Goal: Task Accomplishment & Management: Manage account settings

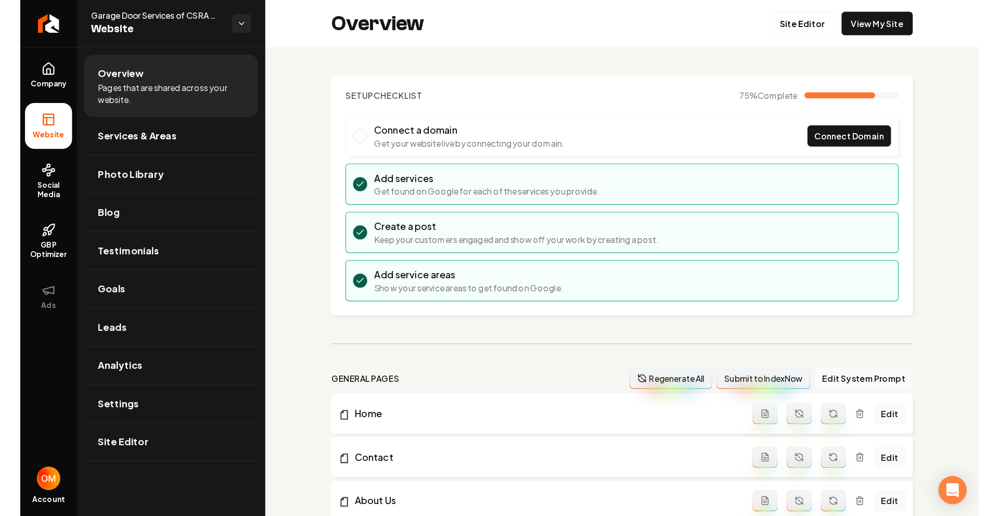
scroll to position [500, 0]
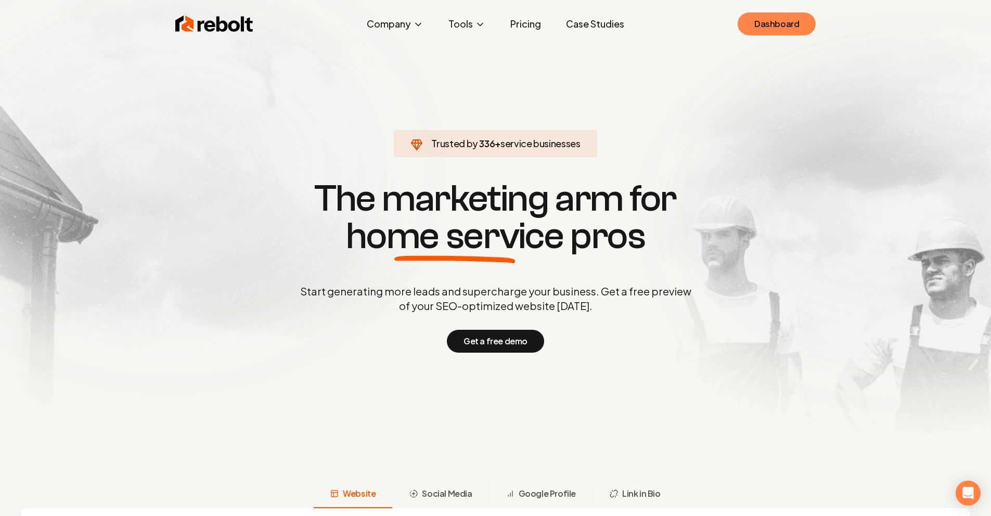
click at [774, 33] on link "Dashboard" at bounding box center [777, 23] width 78 height 23
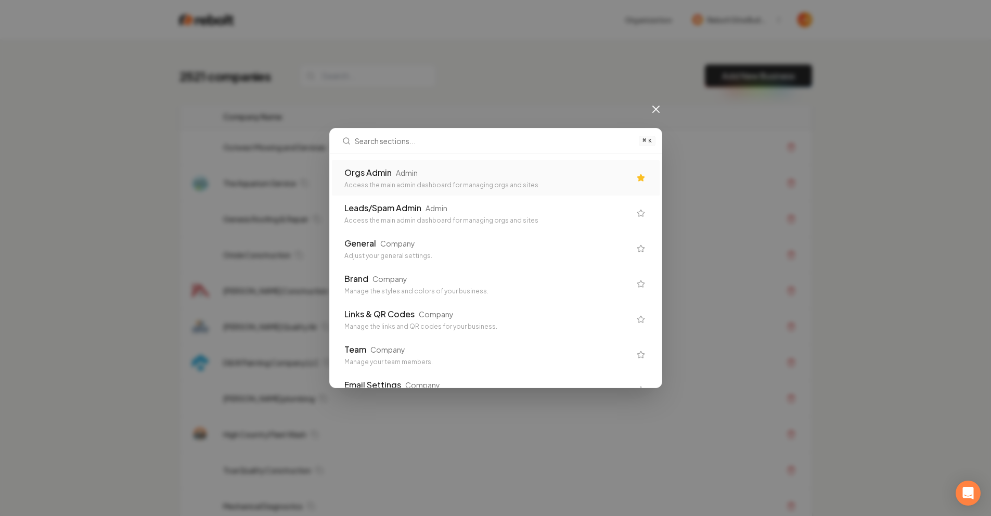
click at [454, 177] on div "Orgs Admin Admin" at bounding box center [487, 173] width 286 height 12
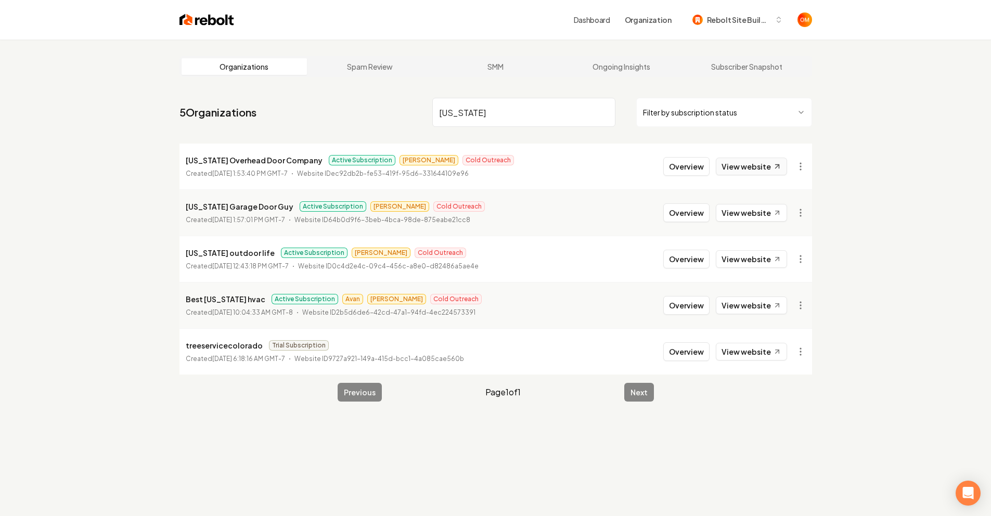
type input "colorado"
click at [743, 167] on link "View website" at bounding box center [751, 167] width 71 height 18
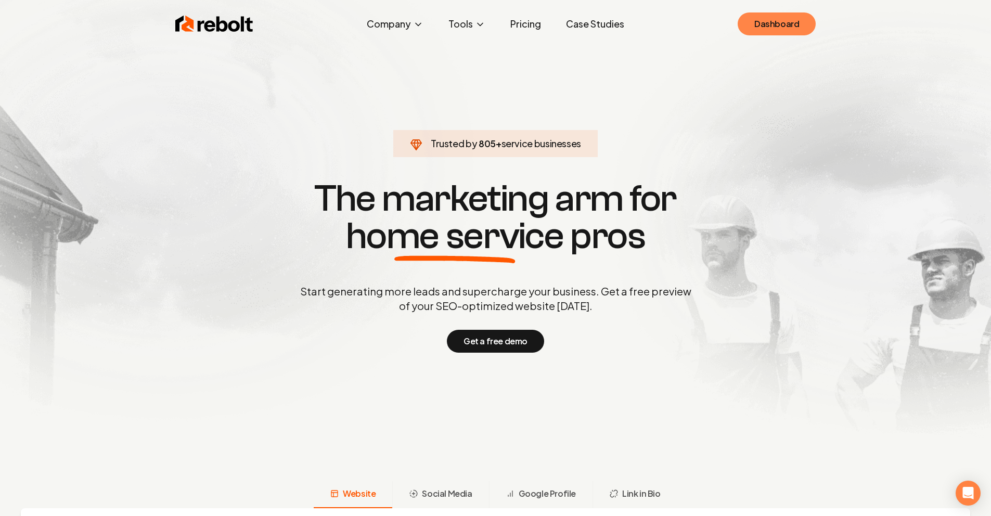
click at [782, 24] on link "Dashboard" at bounding box center [777, 23] width 78 height 23
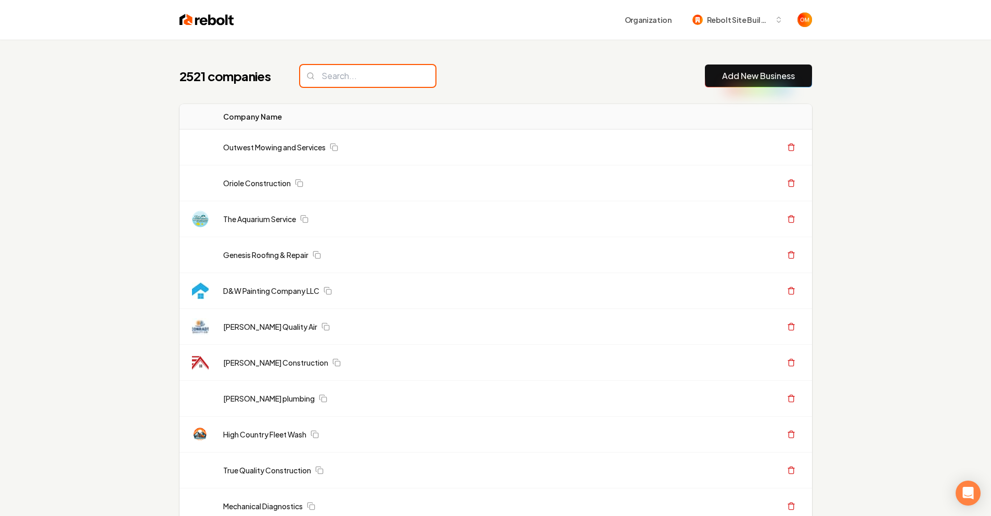
click at [352, 74] on input "search" at bounding box center [367, 76] width 135 height 22
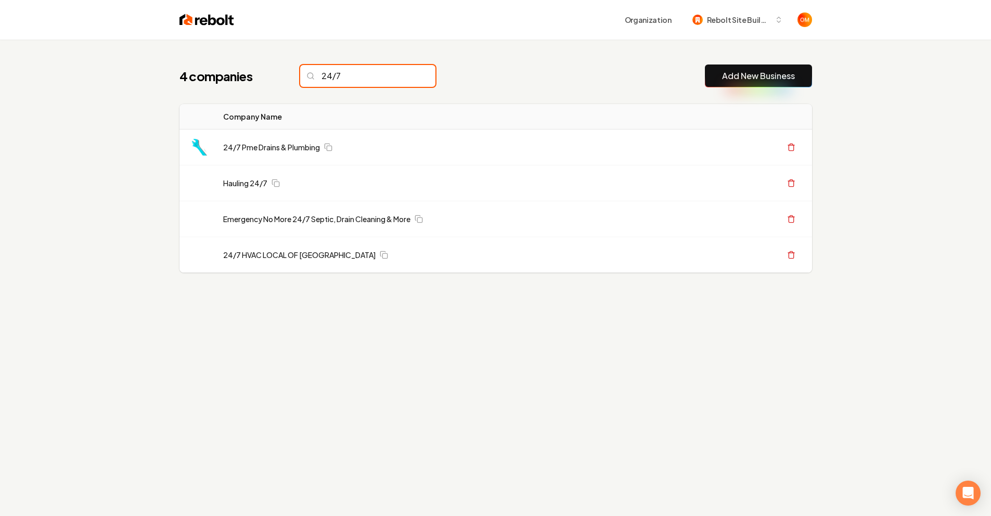
type input "24/7"
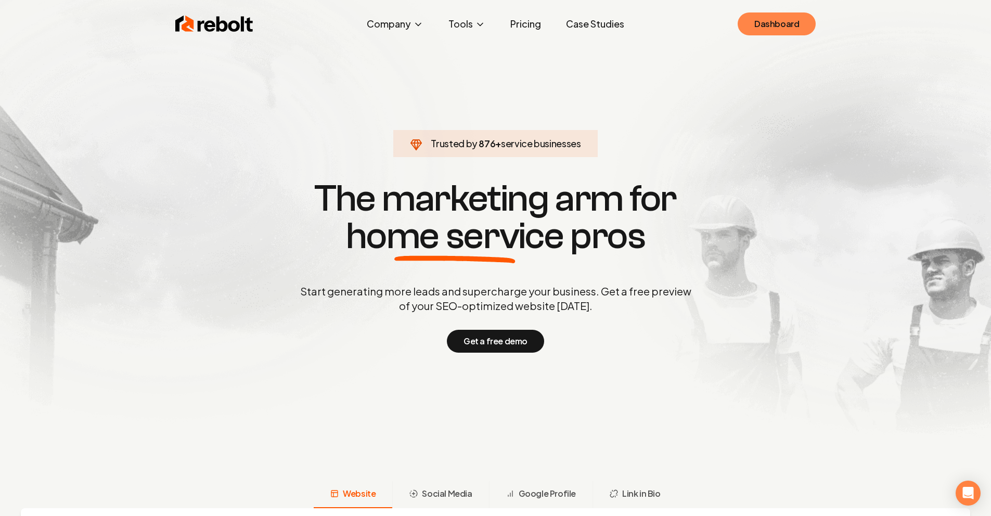
click at [757, 23] on link "Dashboard" at bounding box center [777, 23] width 78 height 23
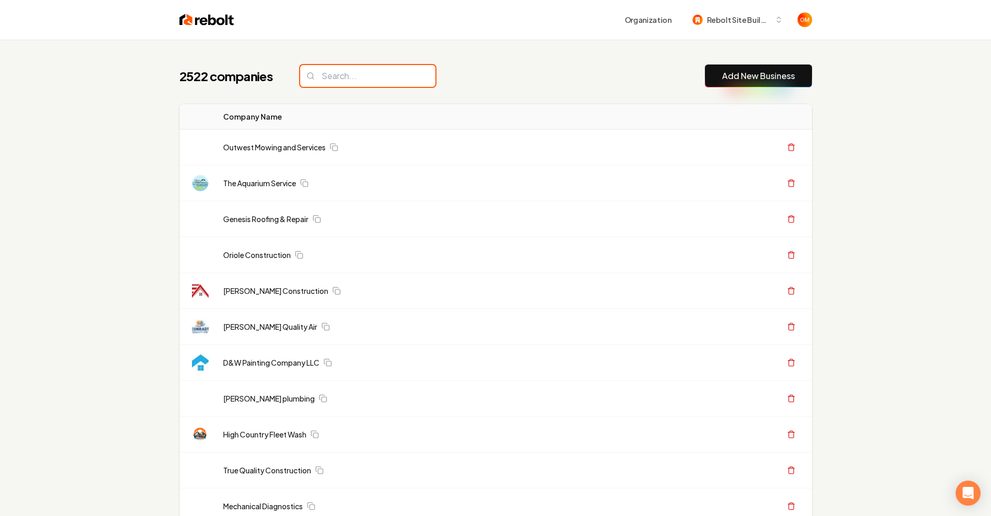
click at [405, 77] on input "search" at bounding box center [367, 76] width 135 height 22
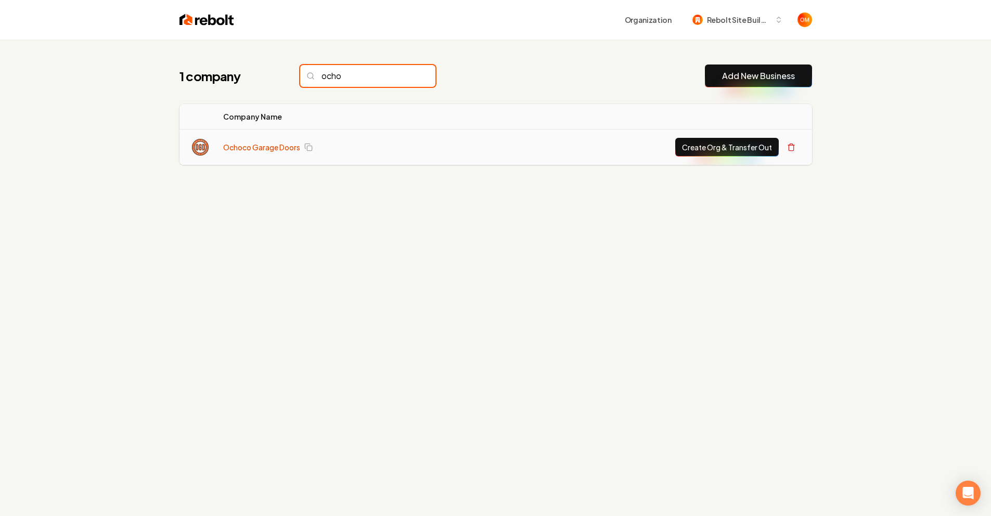
type input "ocho"
click at [288, 146] on link "Ochoco Garage Doors" at bounding box center [261, 147] width 77 height 10
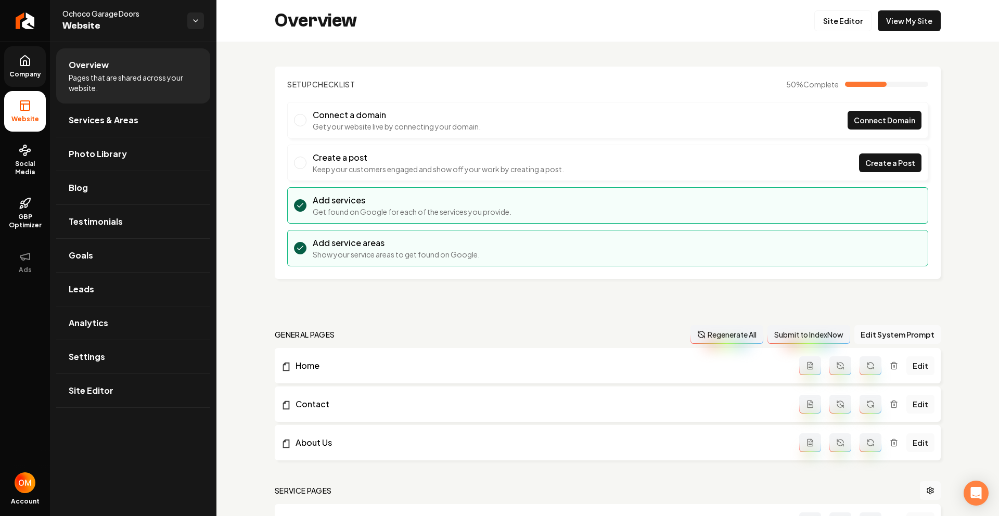
click at [19, 61] on icon at bounding box center [25, 61] width 12 height 12
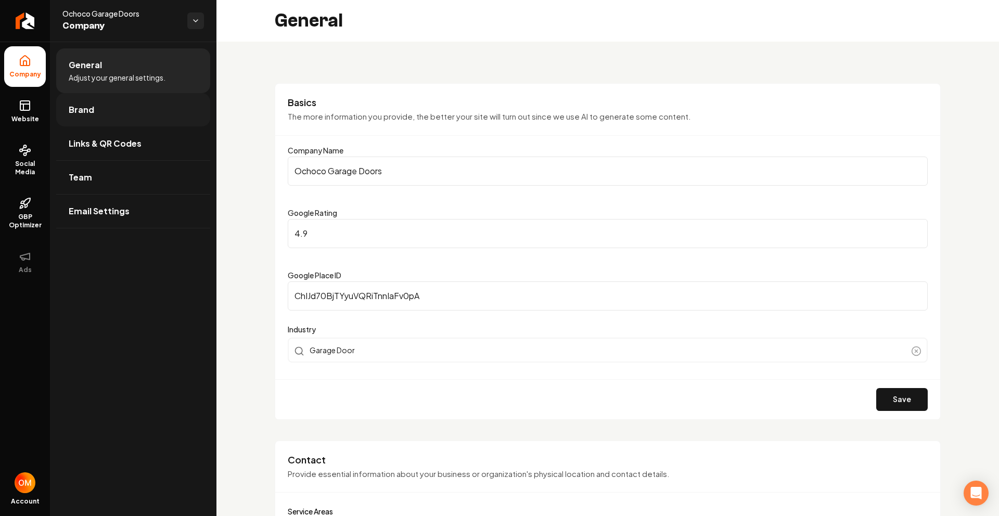
click at [104, 103] on link "Brand" at bounding box center [133, 109] width 154 height 33
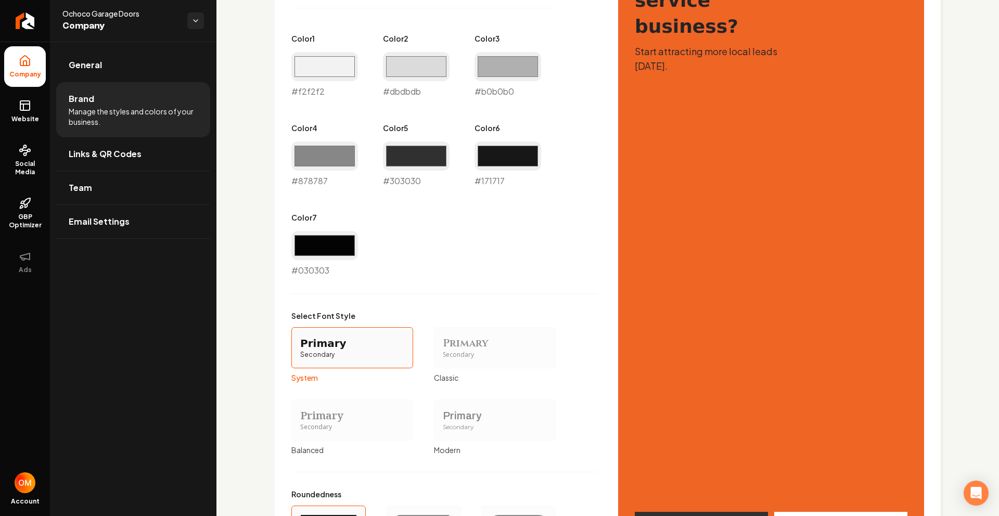
scroll to position [687, 0]
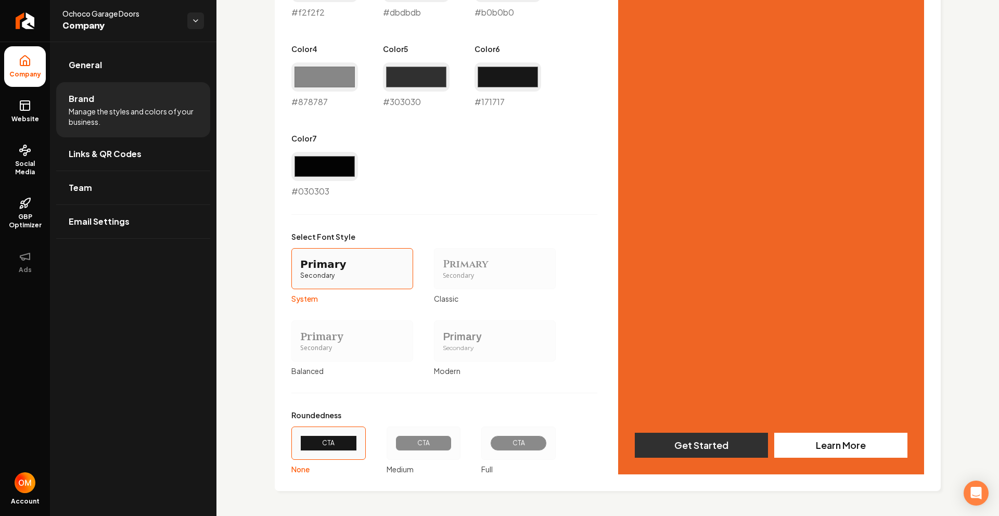
drag, startPoint x: 430, startPoint y: 434, endPoint x: 453, endPoint y: 440, distance: 23.6
click at [430, 434] on div "CTA" at bounding box center [424, 443] width 74 height 33
click at [394, 439] on button "CTA Medium" at bounding box center [390, 443] width 8 height 8
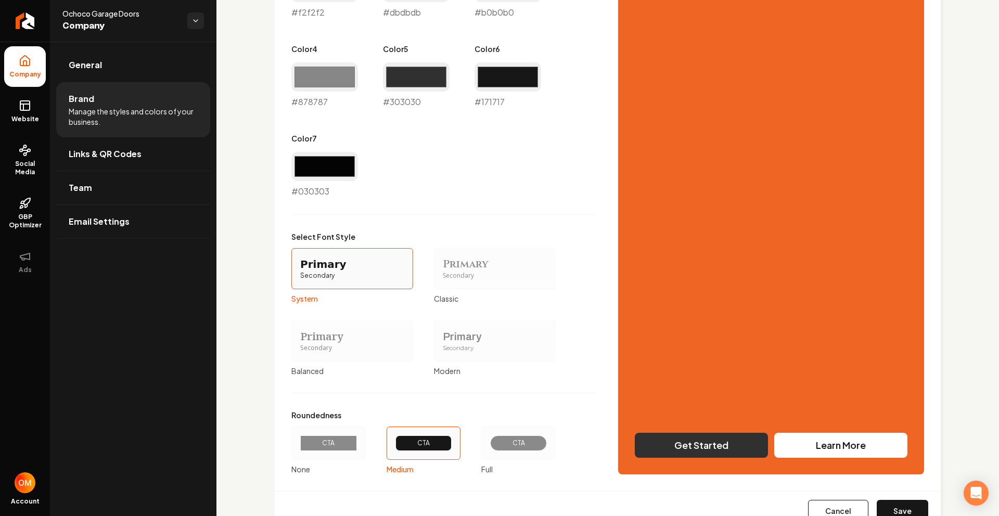
click at [899, 512] on button "Save" at bounding box center [903, 511] width 52 height 23
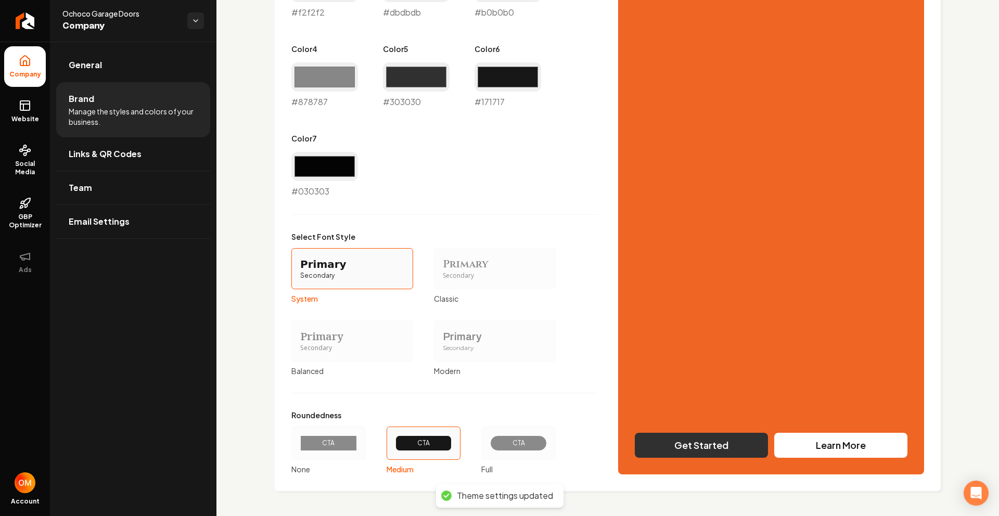
scroll to position [0, 0]
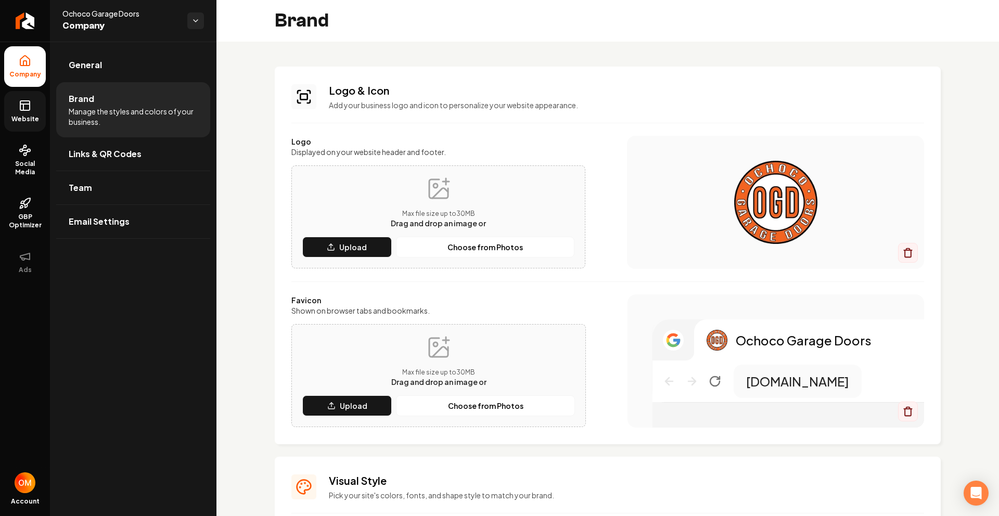
click at [36, 112] on link "Website" at bounding box center [25, 111] width 42 height 41
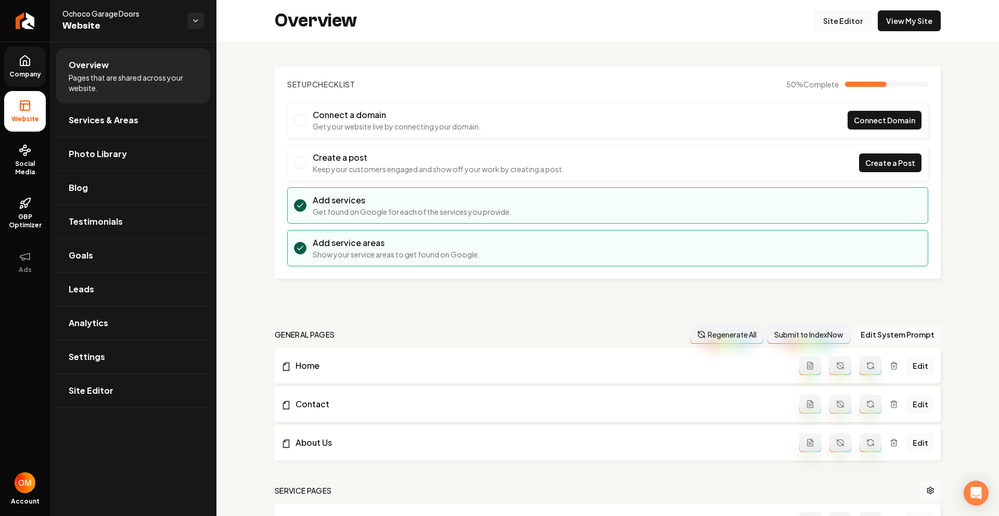
click at [830, 25] on link "Site Editor" at bounding box center [842, 20] width 57 height 21
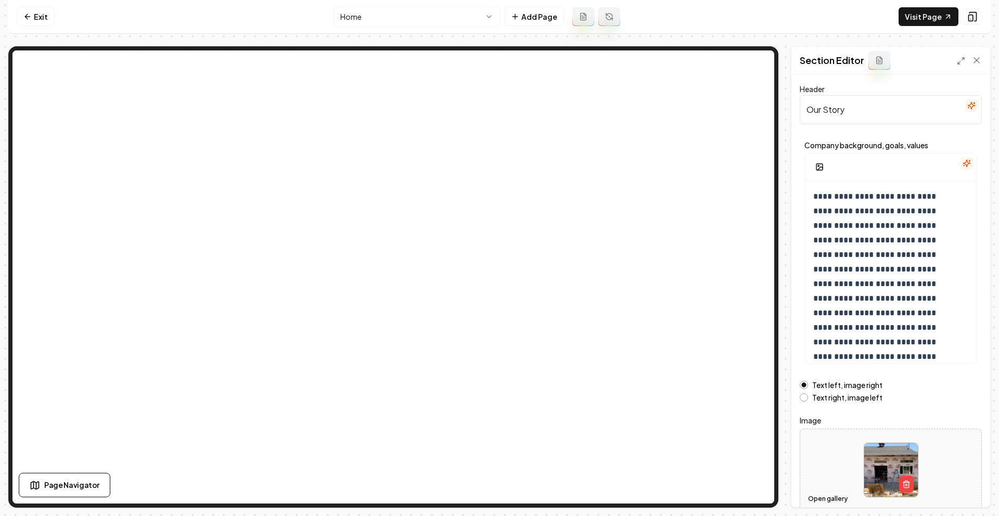
click at [834, 496] on button "Open gallery" at bounding box center [827, 499] width 47 height 17
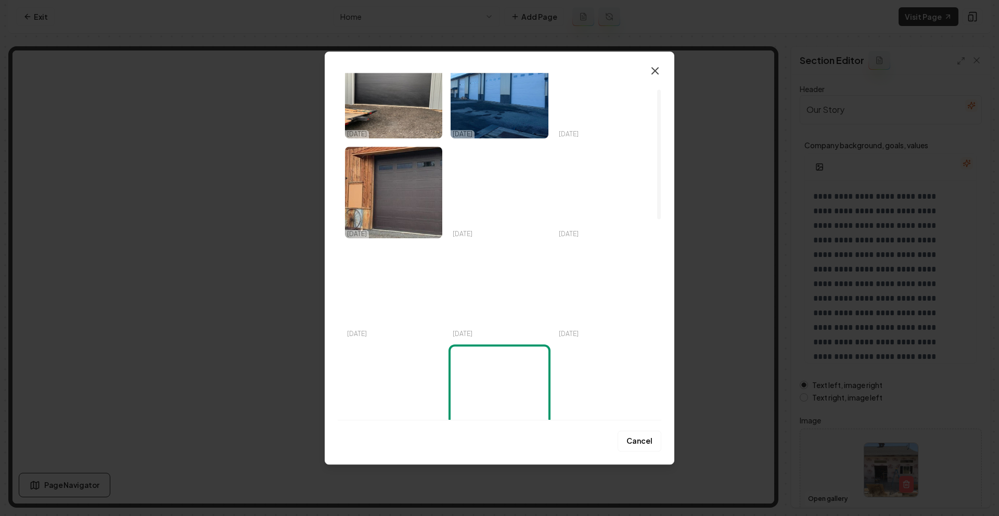
scroll to position [14, 0]
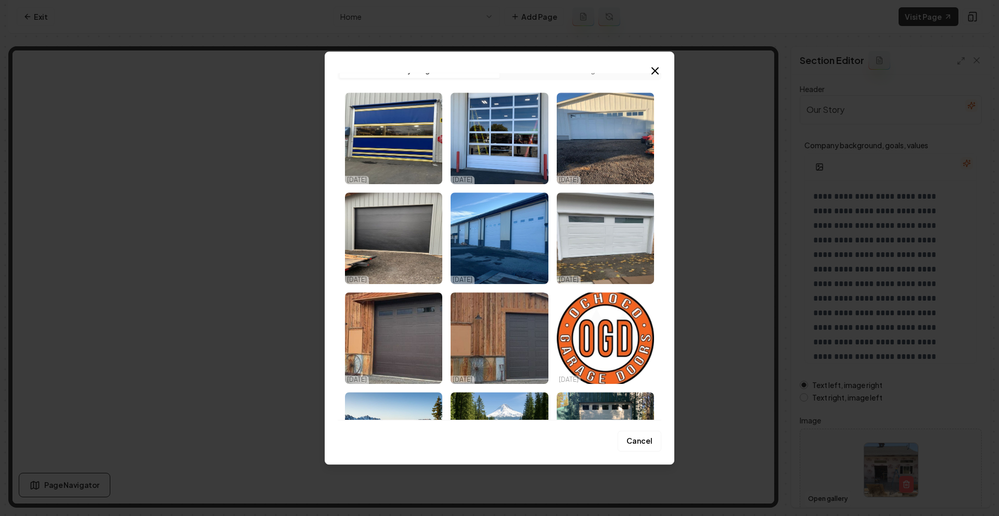
click at [655, 68] on icon "button" at bounding box center [655, 71] width 12 height 12
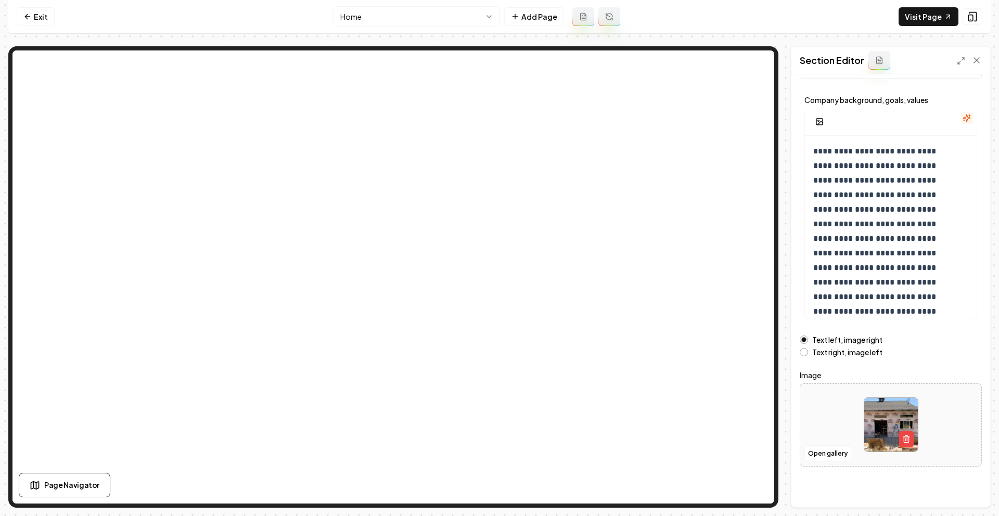
scroll to position [46, 0]
click at [834, 452] on button "Open gallery" at bounding box center [827, 452] width 47 height 17
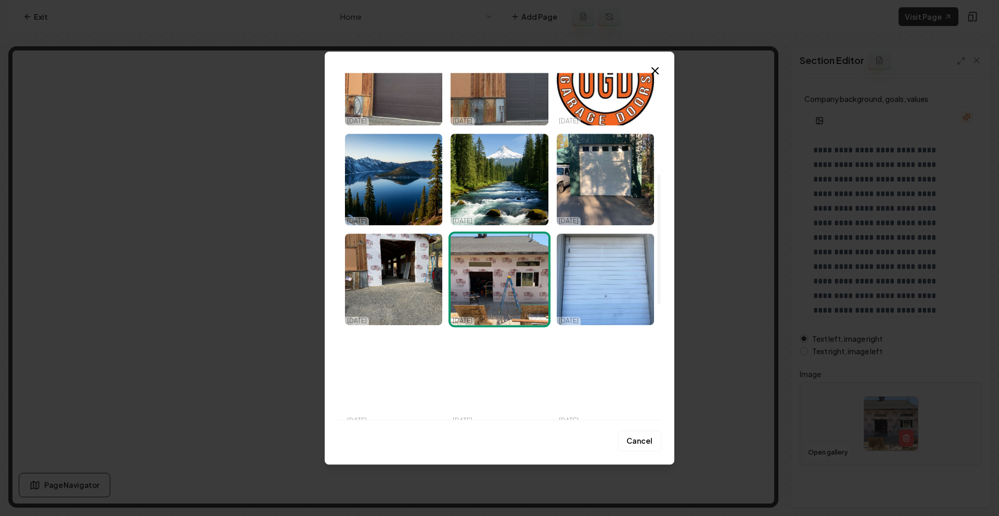
scroll to position [270, 0]
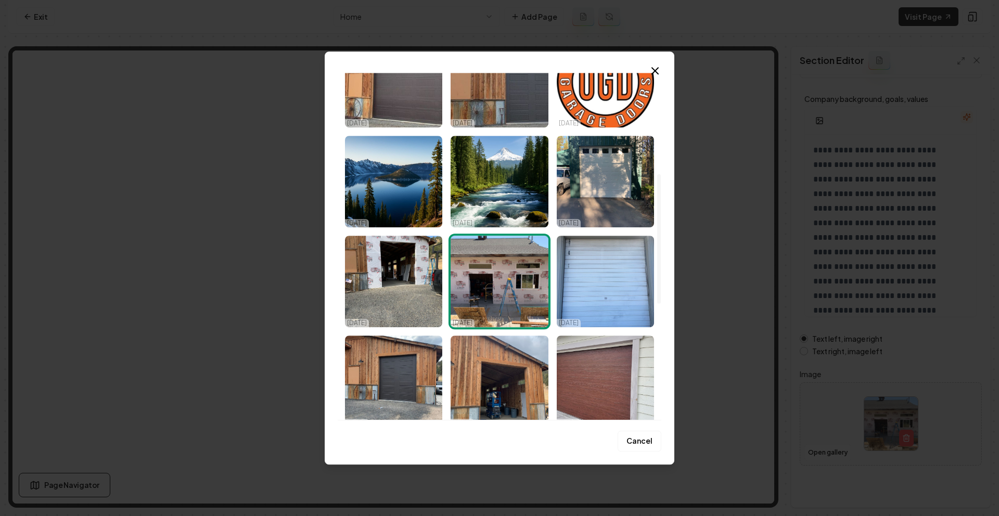
click at [651, 66] on icon "button" at bounding box center [655, 71] width 12 height 12
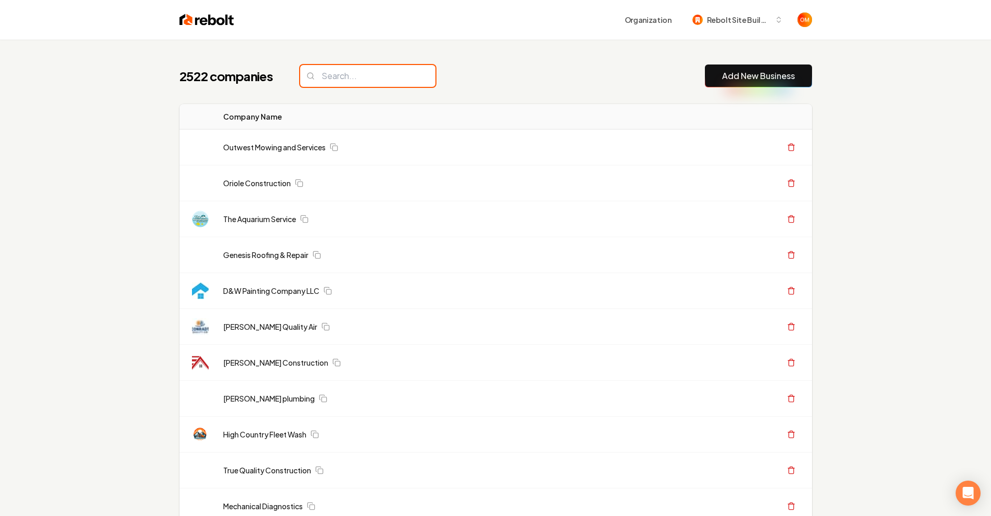
click at [382, 70] on input "search" at bounding box center [367, 76] width 135 height 22
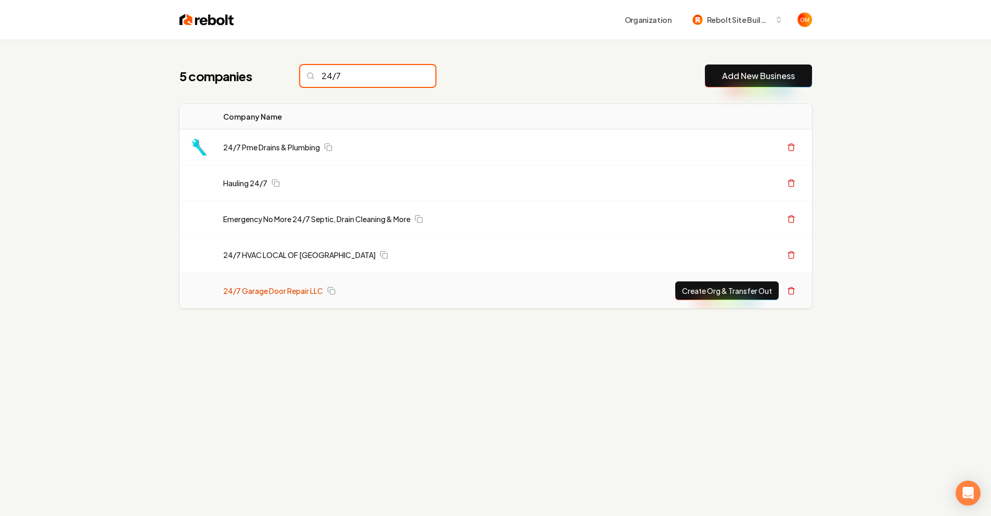
type input "24/7"
click at [290, 290] on link "24/7 Garage Door Repair LLC" at bounding box center [273, 291] width 100 height 10
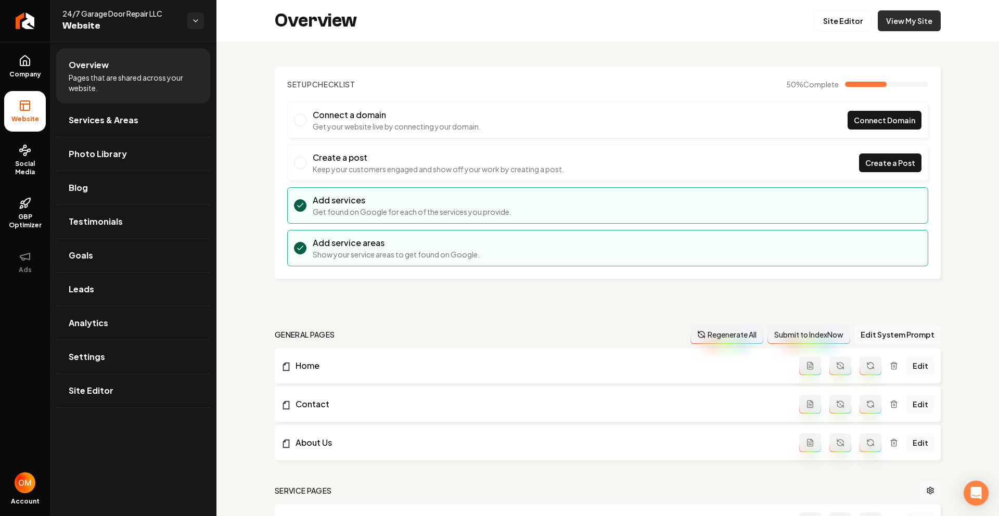
click at [883, 26] on link "View My Site" at bounding box center [909, 20] width 63 height 21
click at [820, 23] on link "Site Editor" at bounding box center [842, 20] width 57 height 21
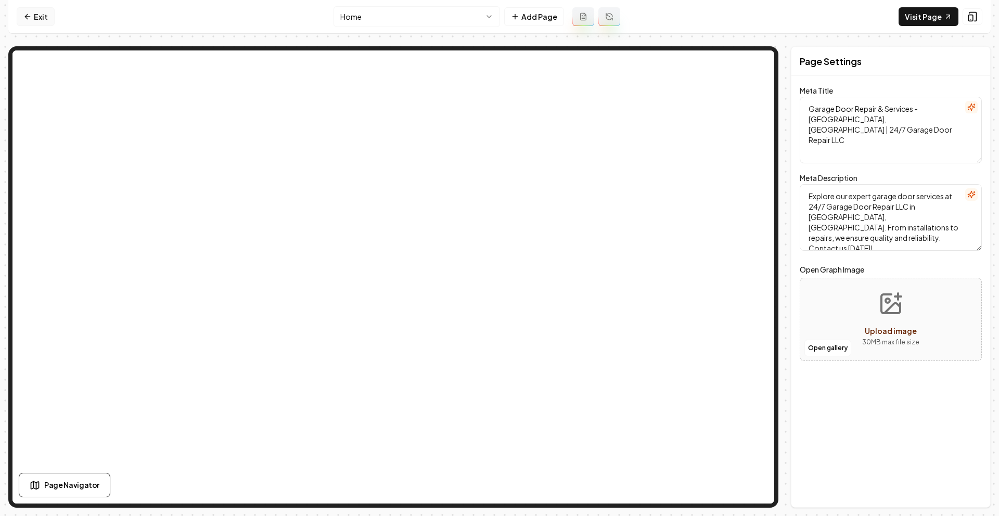
click at [30, 24] on link "Exit" at bounding box center [36, 16] width 38 height 19
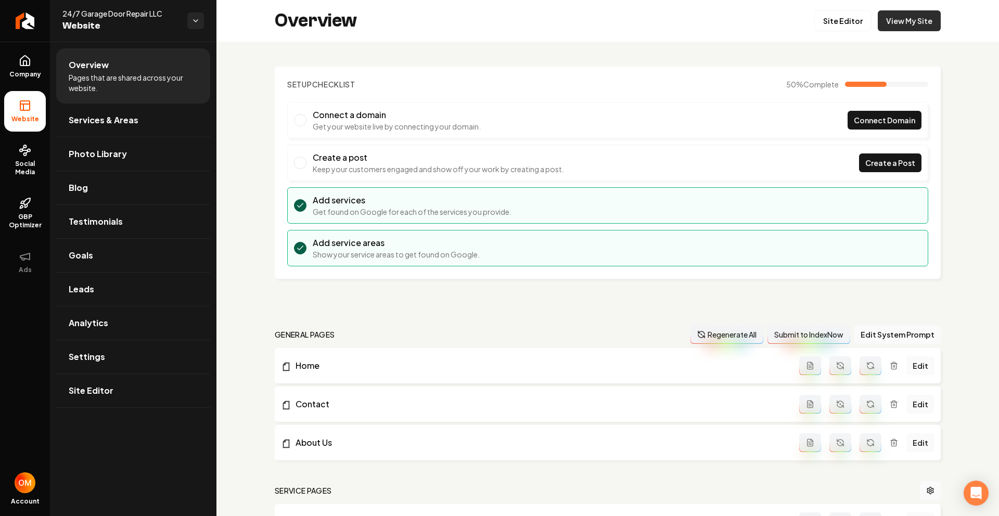
click at [882, 18] on link "View My Site" at bounding box center [909, 20] width 63 height 21
click at [898, 16] on link "View My Site" at bounding box center [909, 20] width 63 height 21
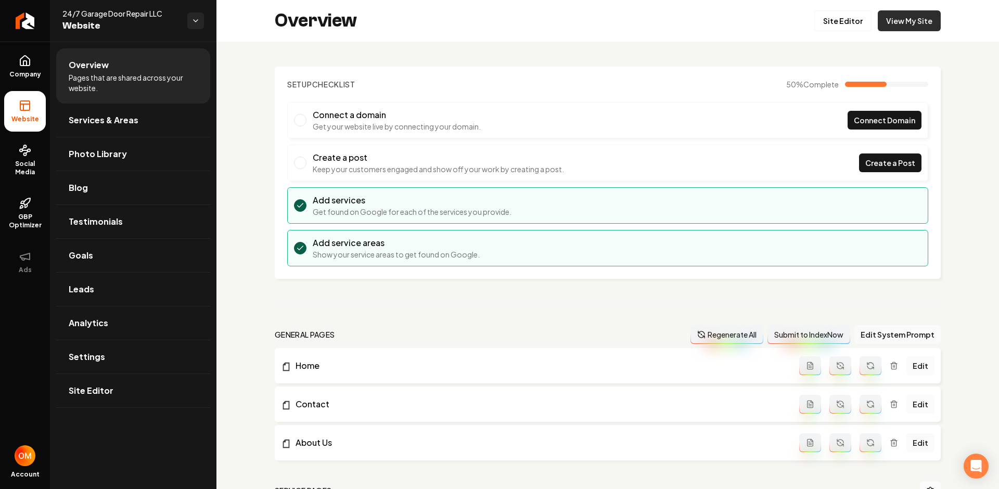
click at [889, 20] on link "View My Site" at bounding box center [909, 20] width 63 height 21
click at [889, 18] on link "View My Site" at bounding box center [909, 20] width 63 height 21
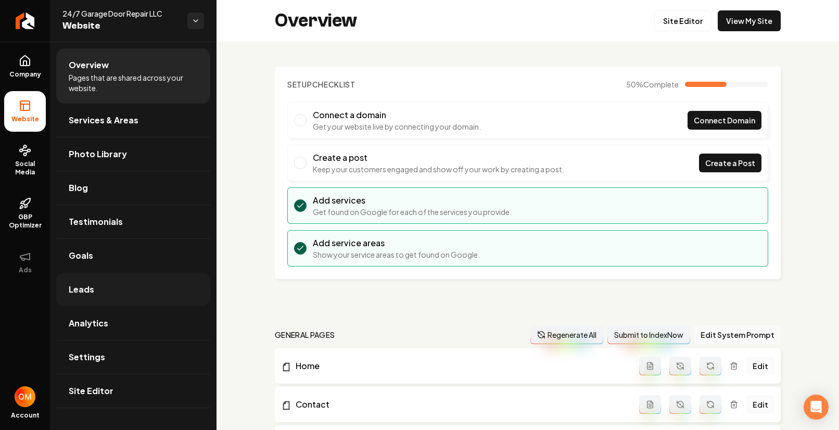
click at [109, 292] on link "Leads" at bounding box center [133, 289] width 154 height 33
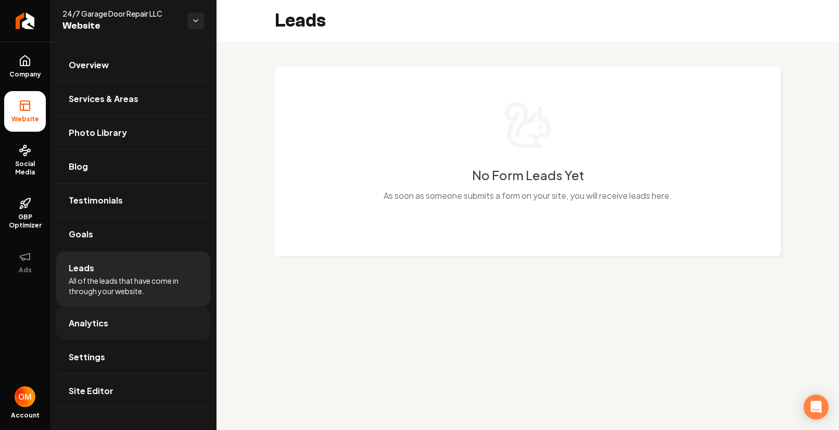
click at [120, 324] on link "Analytics" at bounding box center [133, 322] width 154 height 33
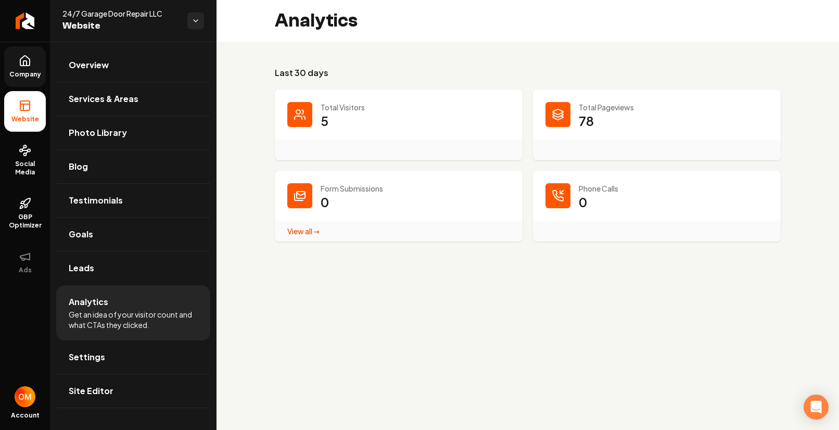
click at [23, 68] on link "Company" at bounding box center [25, 66] width 42 height 41
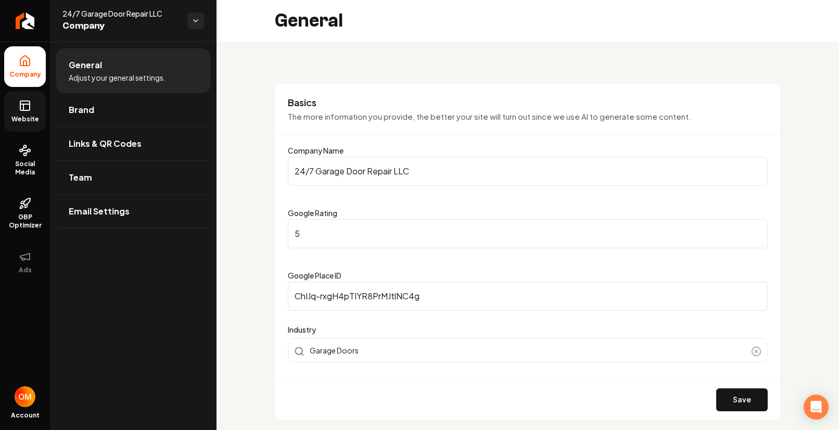
click at [32, 111] on link "Website" at bounding box center [25, 111] width 42 height 41
